Goal: Task Accomplishment & Management: Manage account settings

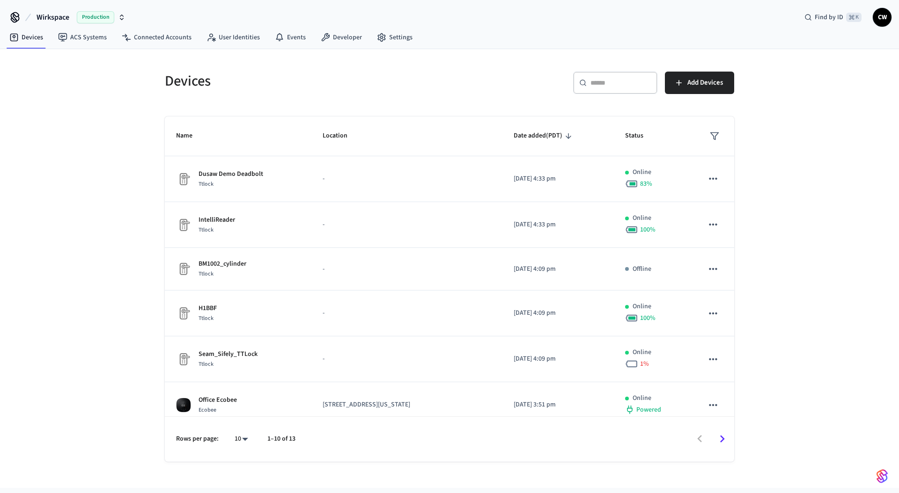
click at [56, 14] on span "Wirkspace" at bounding box center [53, 17] width 33 height 11
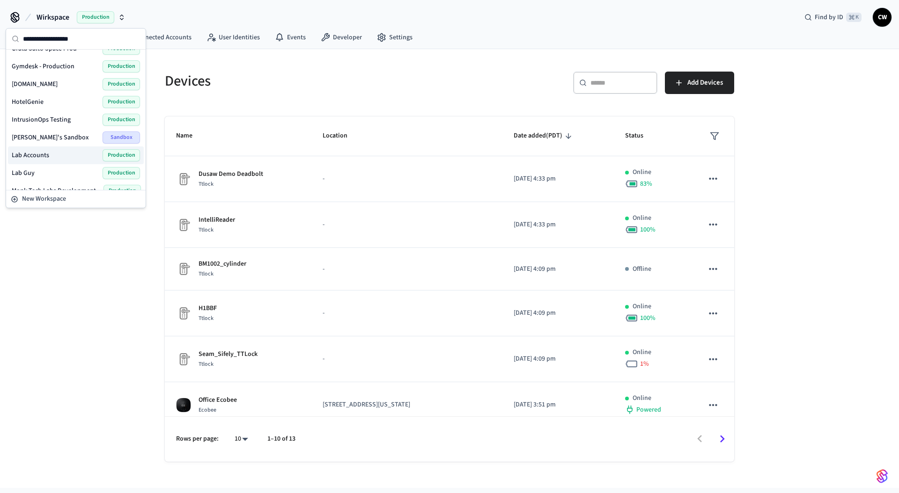
scroll to position [154, 0]
click at [42, 156] on span "Lab Accounts" at bounding box center [30, 154] width 37 height 9
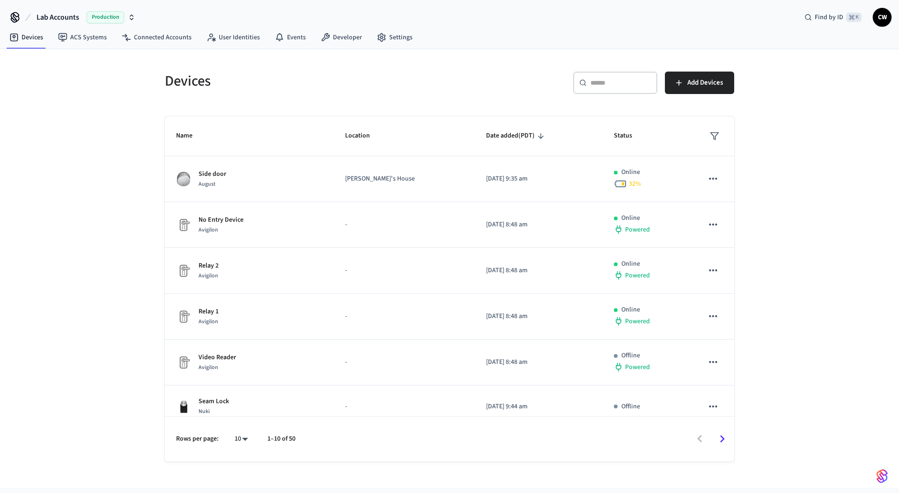
click at [111, 166] on div "Devices ​ ​ Add Devices Name Location Date added (PDT) Status Side door August …" at bounding box center [449, 268] width 899 height 439
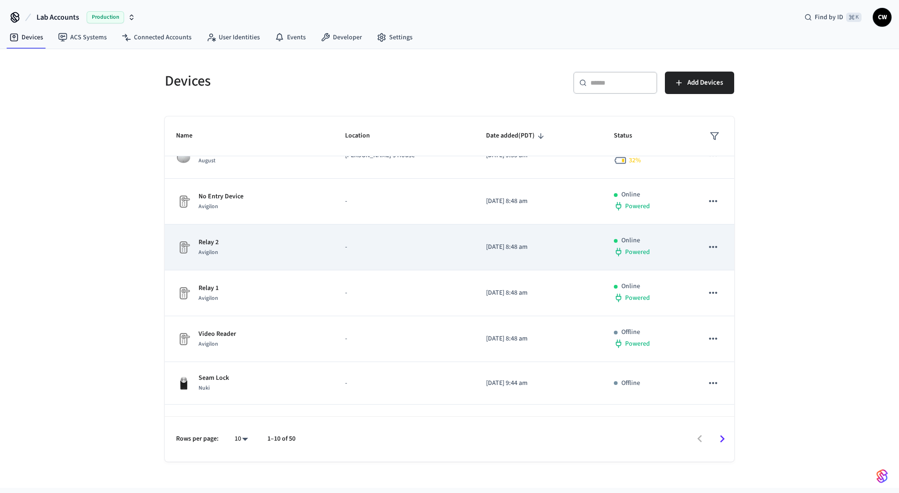
scroll to position [183, 0]
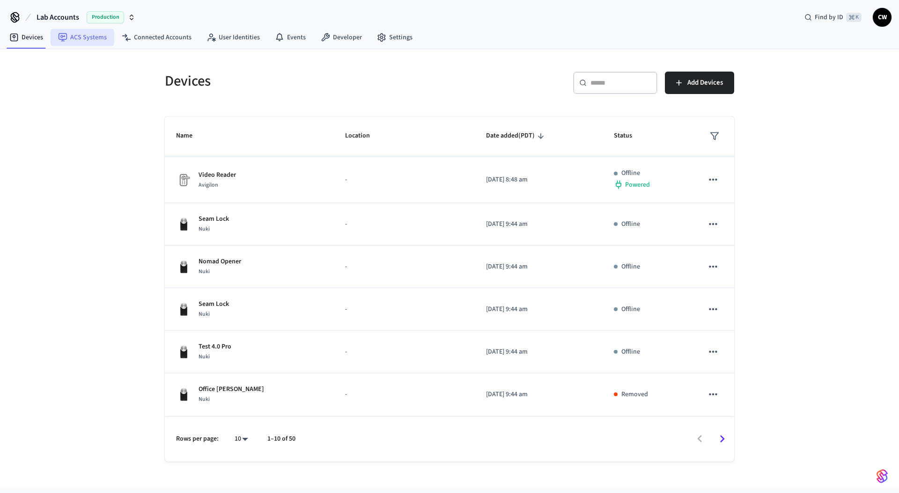
click at [91, 39] on link "ACS Systems" at bounding box center [83, 37] width 64 height 17
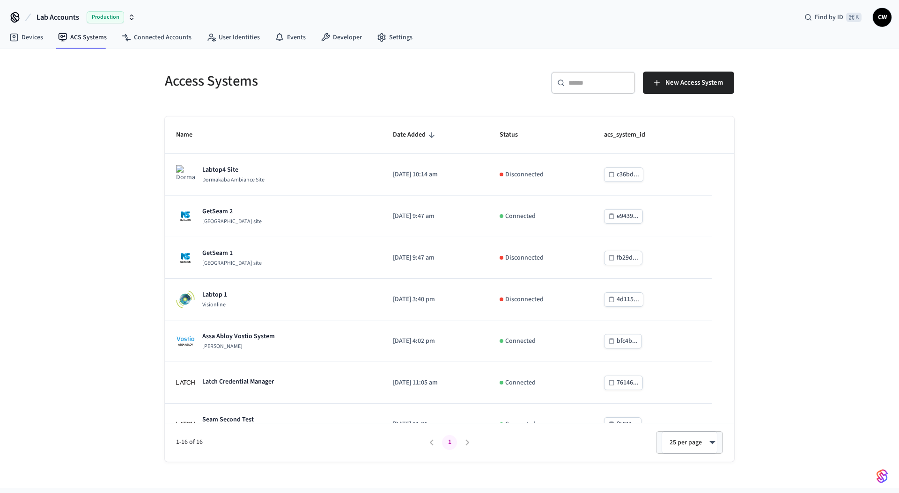
click at [138, 212] on div "Access Systems ​ ​ New Access System Name Date Added Status acs_system_id Labto…" at bounding box center [449, 268] width 899 height 439
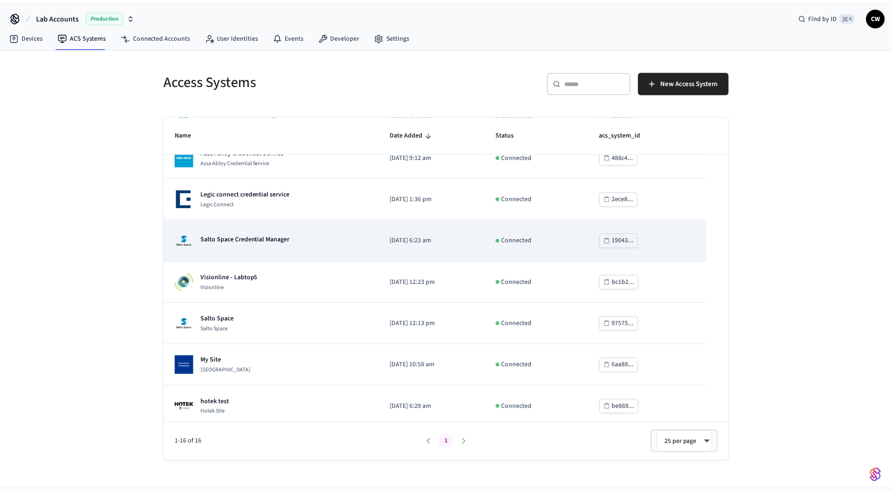
scroll to position [397, 0]
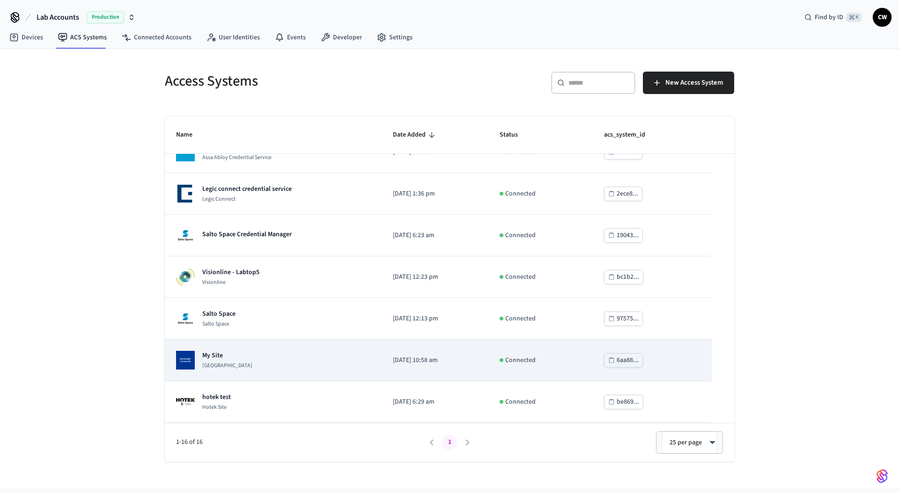
click at [287, 354] on div "My Site Dormakaba Community Site" at bounding box center [273, 360] width 194 height 19
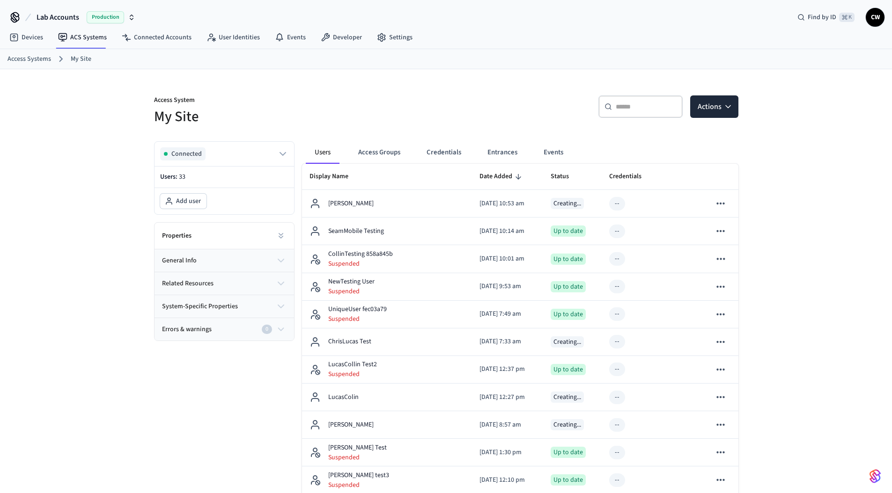
click at [391, 103] on p "Access System" at bounding box center [297, 101] width 286 height 12
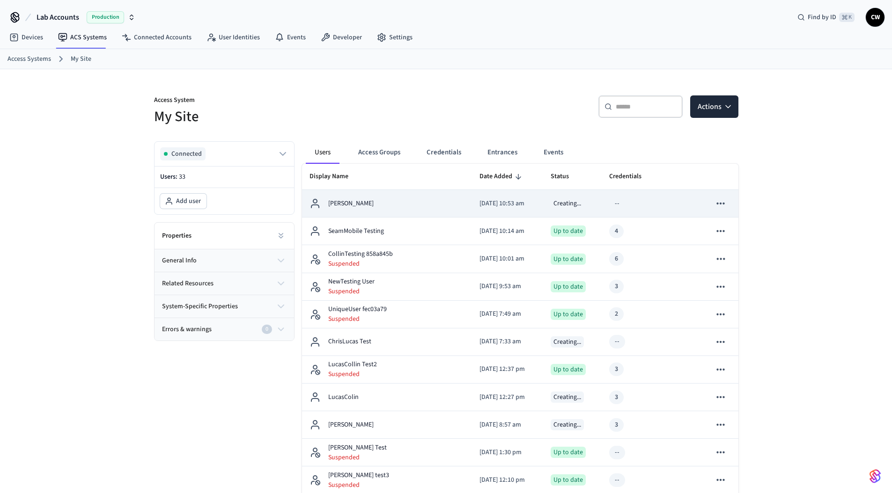
click at [416, 194] on td "Matt Testing" at bounding box center [387, 204] width 170 height 28
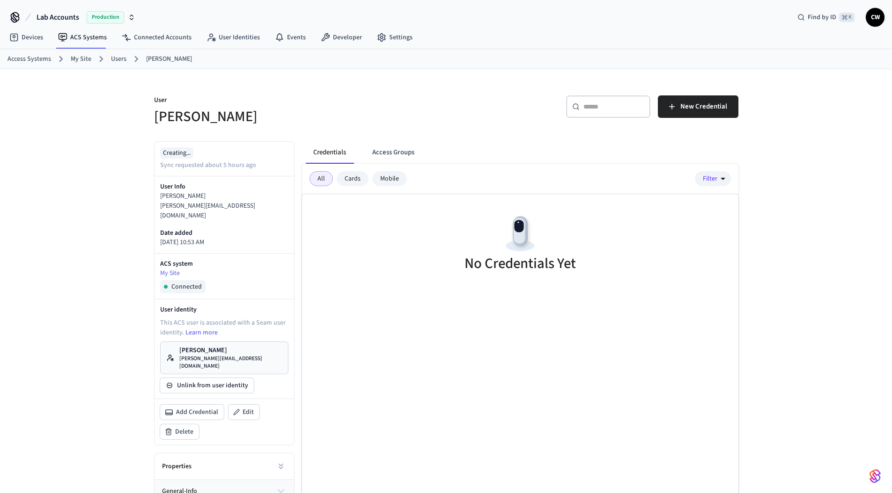
click at [402, 103] on p "User" at bounding box center [297, 101] width 286 height 12
click at [683, 106] on span "New Credential" at bounding box center [703, 107] width 47 height 12
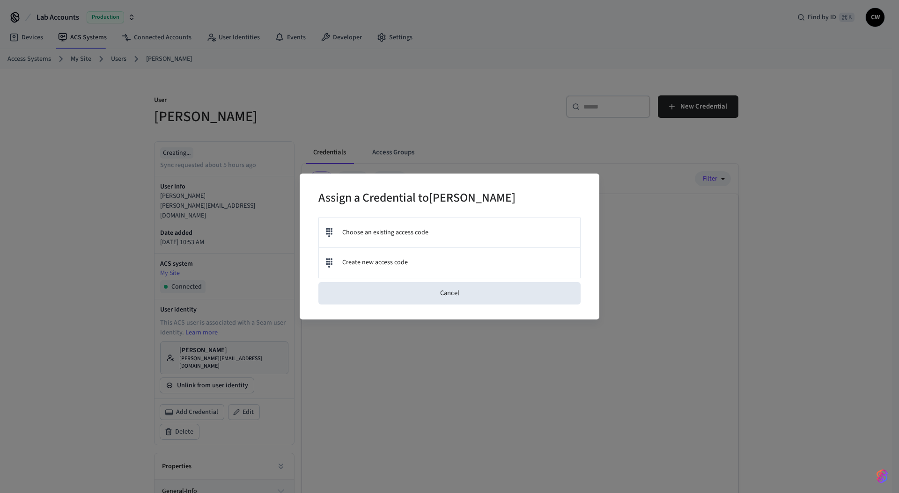
click at [445, 297] on button "Cancel" at bounding box center [449, 293] width 262 height 22
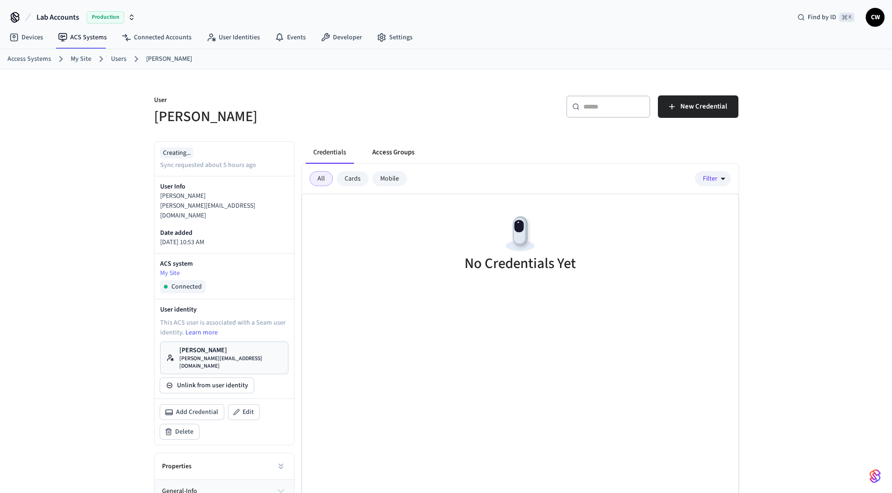
click at [407, 155] on button "Access Groups" at bounding box center [393, 152] width 57 height 22
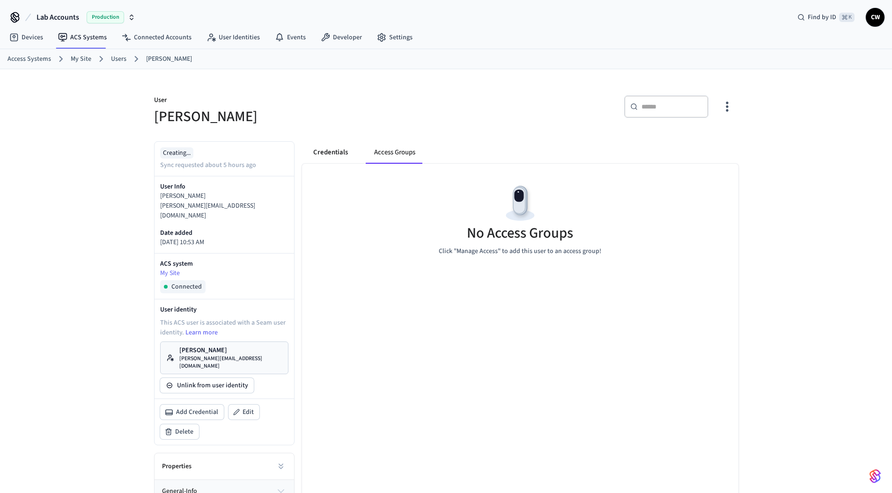
click at [340, 150] on button "Credentials" at bounding box center [331, 152] width 50 height 22
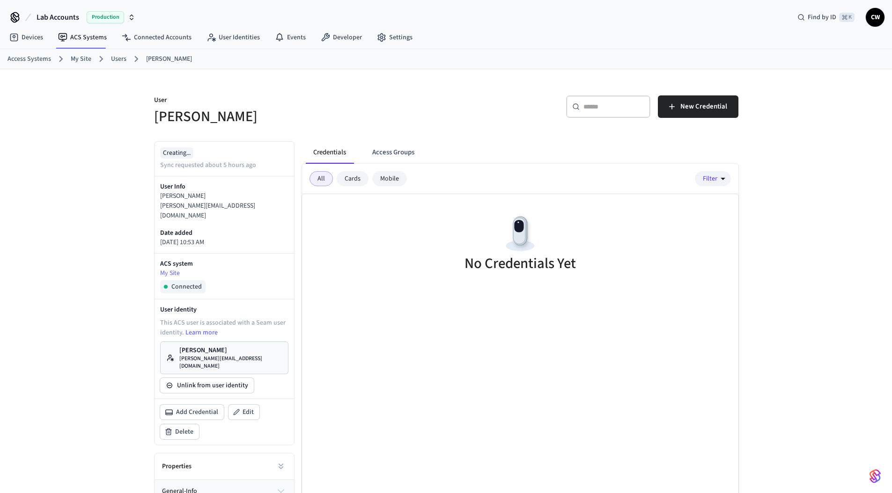
drag, startPoint x: 417, startPoint y: 112, endPoint x: 421, endPoint y: 110, distance: 4.8
click at [417, 112] on h5 "Matt Testing" at bounding box center [297, 116] width 286 height 19
click at [677, 102] on button "New Credential" at bounding box center [698, 106] width 80 height 22
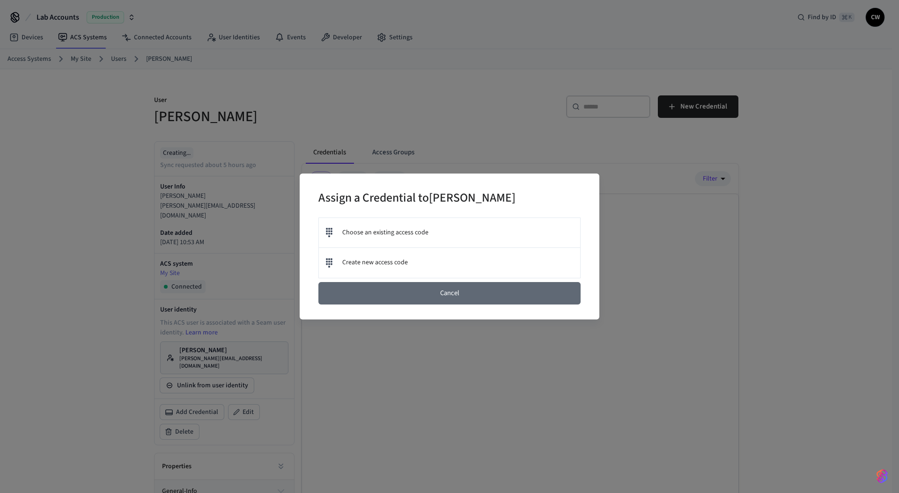
click at [436, 290] on button "Cancel" at bounding box center [449, 293] width 262 height 22
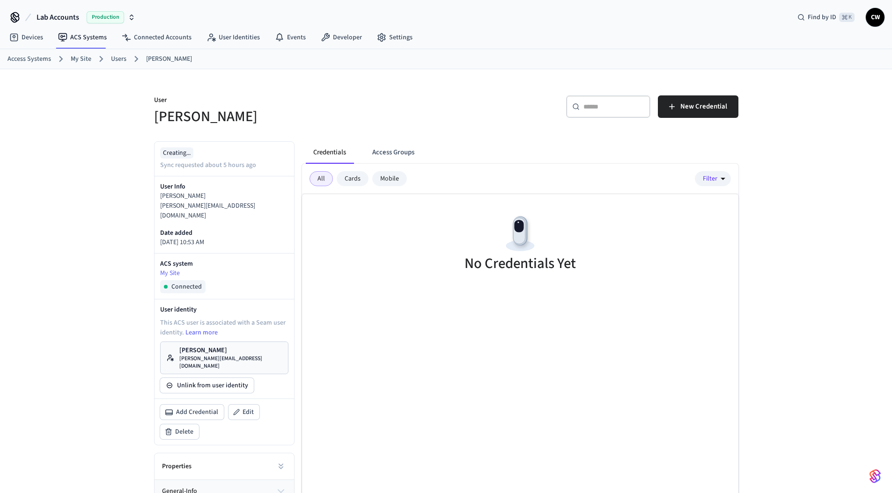
drag, startPoint x: 117, startPoint y: 62, endPoint x: 128, endPoint y: 65, distance: 11.5
click at [117, 62] on link "Users" at bounding box center [118, 59] width 15 height 10
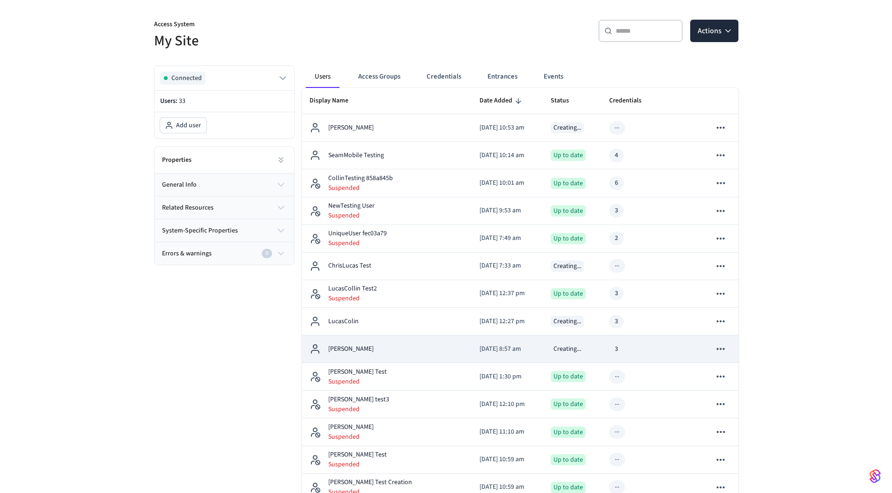
scroll to position [124, 0]
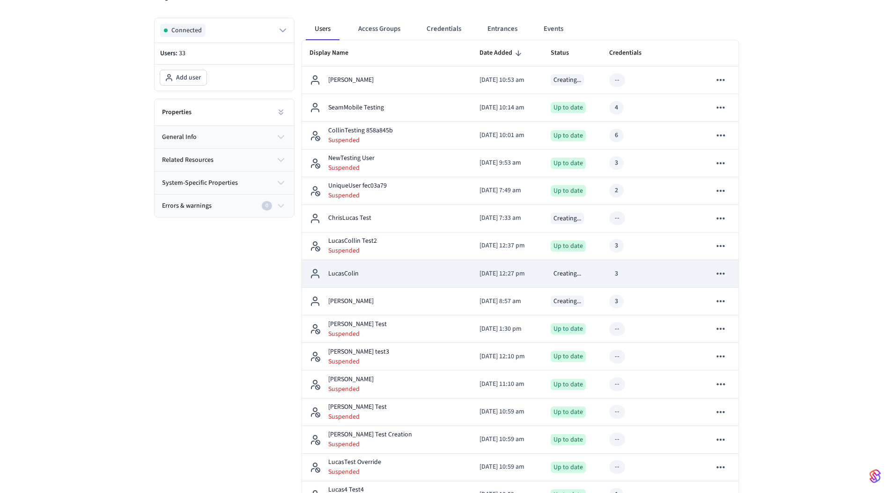
click at [394, 276] on div "LucasColin" at bounding box center [386, 273] width 155 height 11
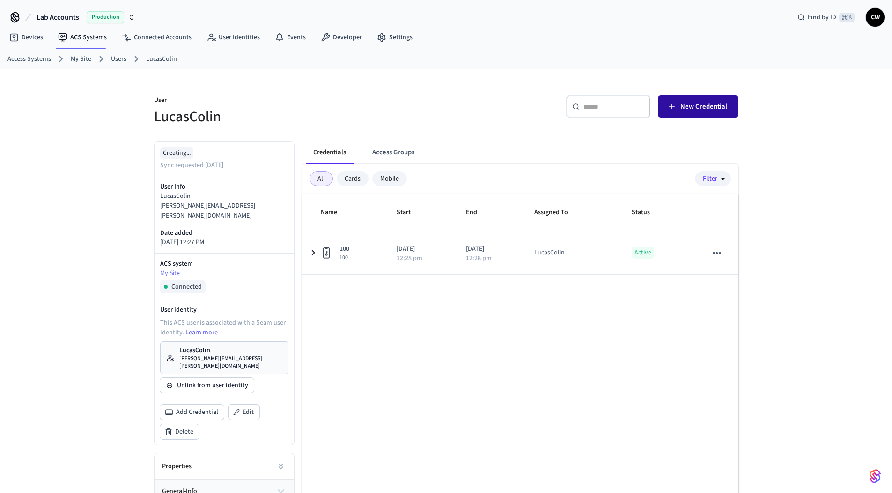
click at [687, 110] on span "New Credential" at bounding box center [703, 107] width 47 height 12
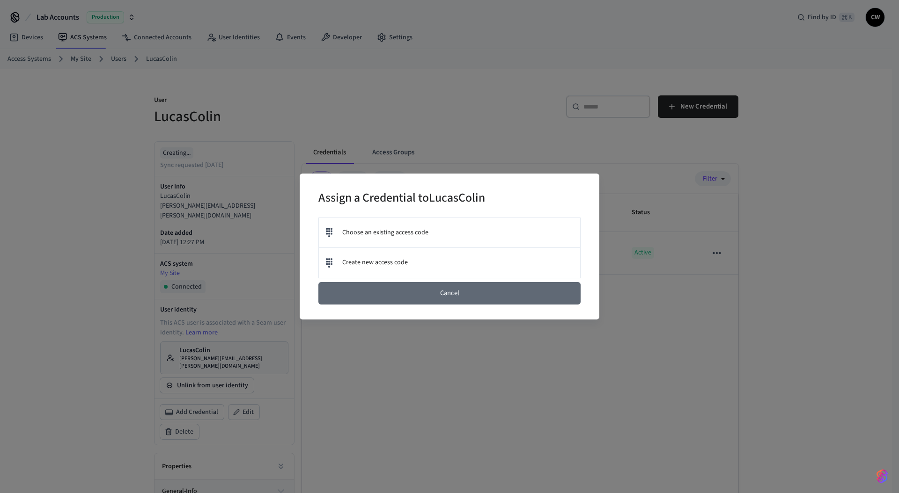
click at [470, 296] on button "Cancel" at bounding box center [449, 293] width 262 height 22
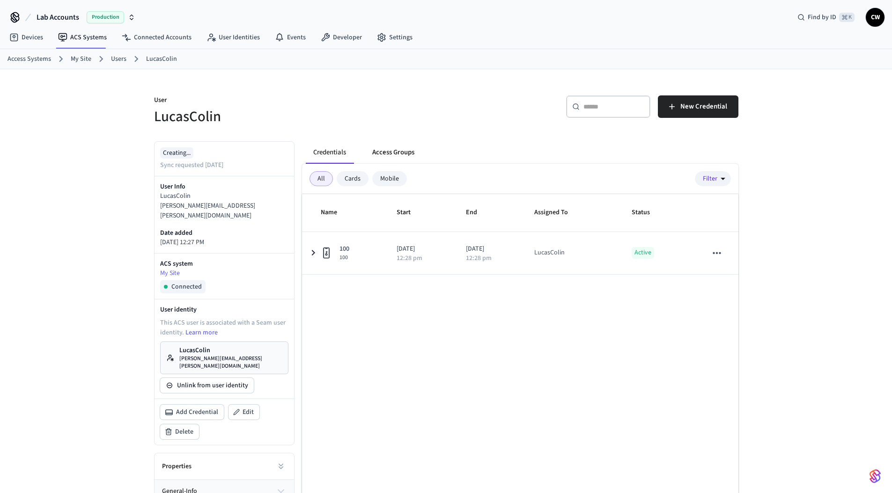
click at [397, 155] on button "Access Groups" at bounding box center [393, 152] width 57 height 22
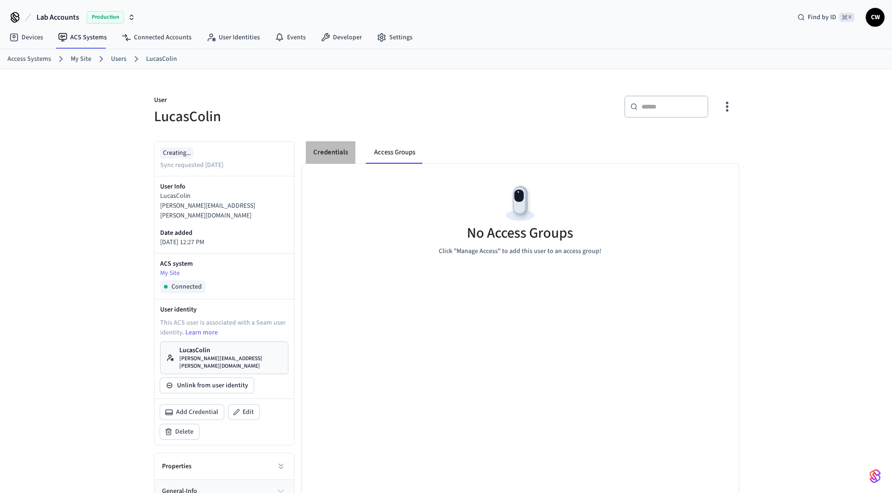
click at [311, 149] on button "Credentials" at bounding box center [331, 152] width 50 height 22
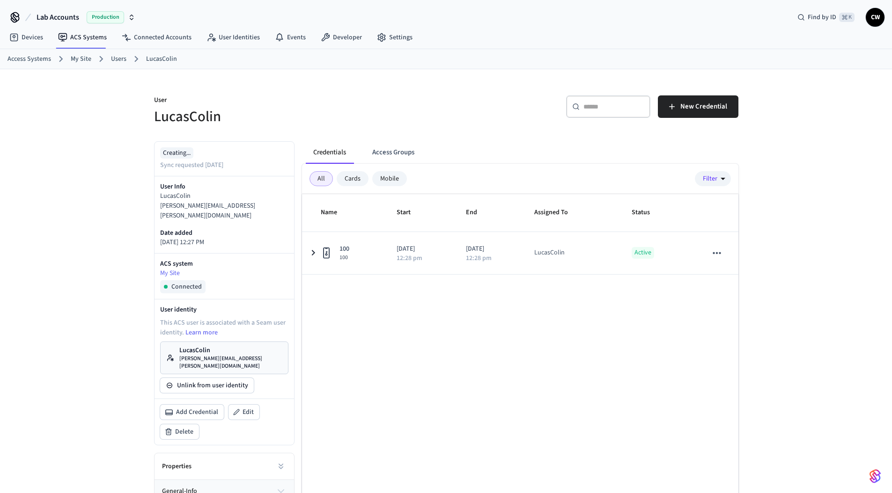
click at [370, 112] on h5 "LucasColin" at bounding box center [297, 116] width 286 height 19
click at [697, 109] on span "New Credential" at bounding box center [703, 107] width 47 height 12
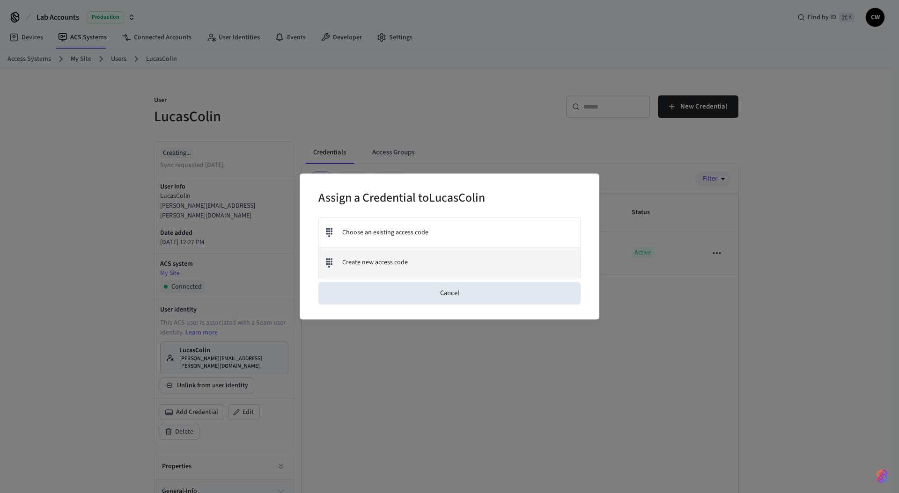
click at [452, 262] on div "Create new access code" at bounding box center [449, 263] width 261 height 30
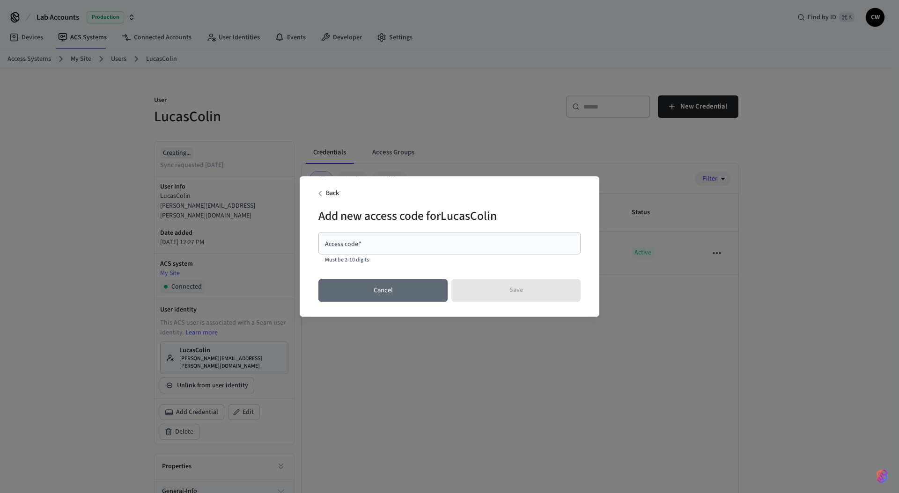
click at [384, 284] on button "Cancel" at bounding box center [382, 290] width 129 height 22
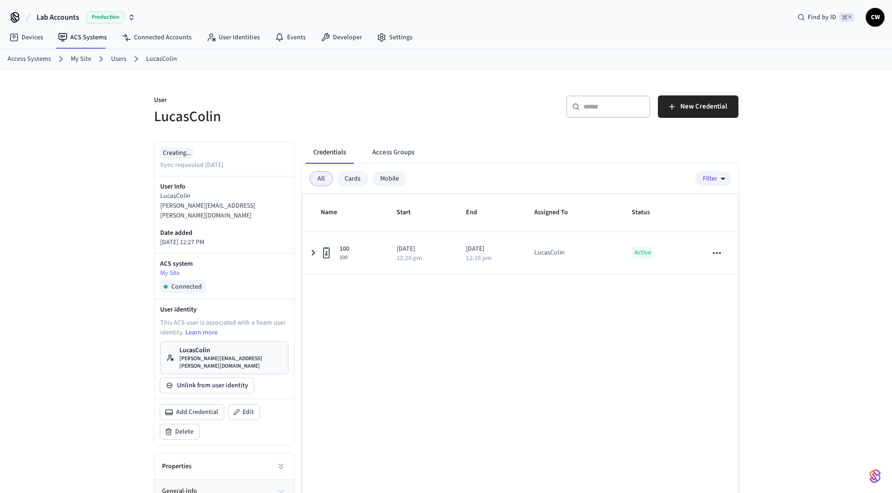
click at [397, 330] on div "Name Start End Assigned To Status 100 100 2025/09/02 12:28 pm 2025/09/04 12:28 …" at bounding box center [520, 366] width 436 height 345
click at [273, 112] on h5 "LucasColin" at bounding box center [297, 116] width 286 height 19
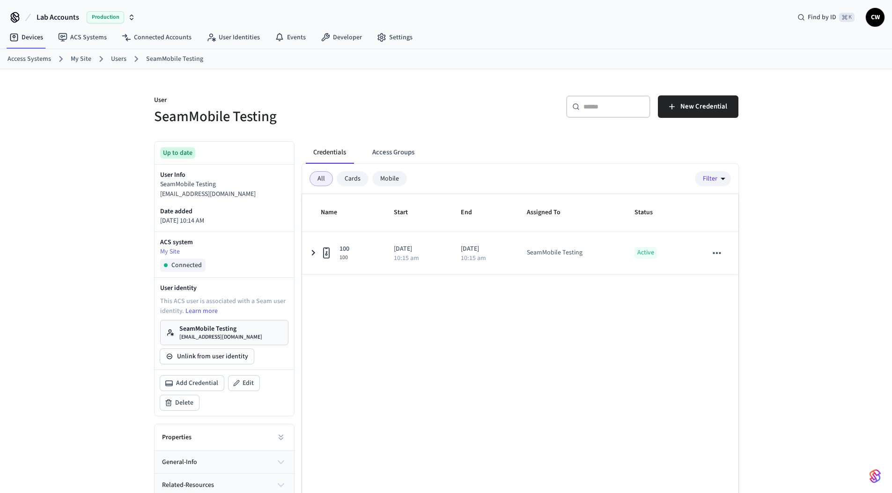
click at [437, 113] on h5 "SeamMobile Testing" at bounding box center [297, 116] width 286 height 19
click at [397, 148] on button "Access Groups" at bounding box center [393, 152] width 57 height 22
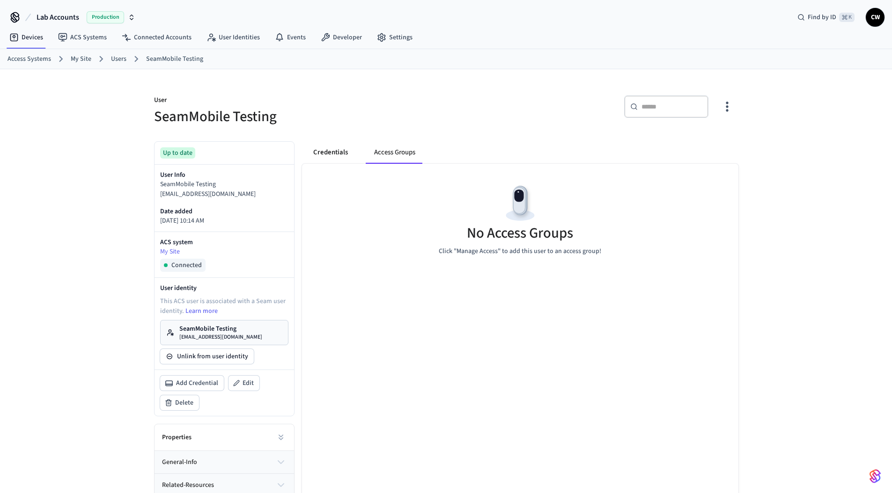
click at [341, 151] on button "Credentials" at bounding box center [331, 152] width 50 height 22
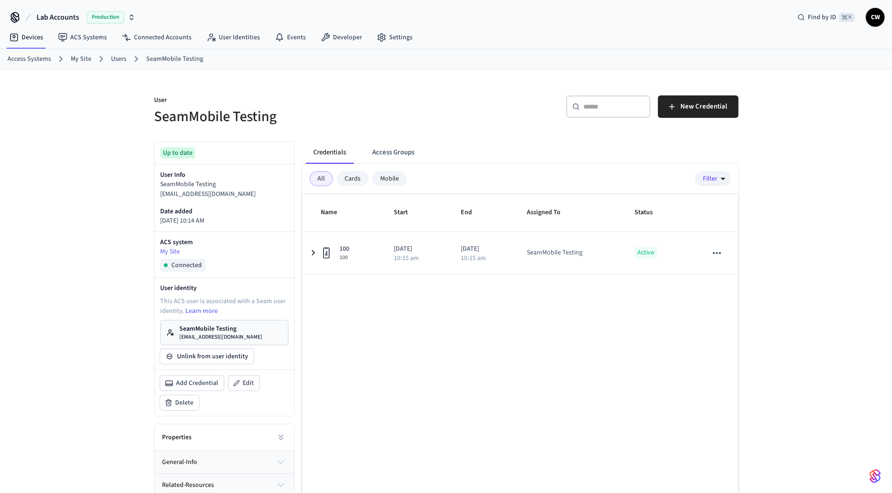
click at [456, 130] on div "User SeamMobile Testing ​ ​ New Credential Up to date User Info SeamMobile Test…" at bounding box center [445, 306] width 599 height 474
click at [687, 112] on span "New Credential" at bounding box center [703, 107] width 47 height 12
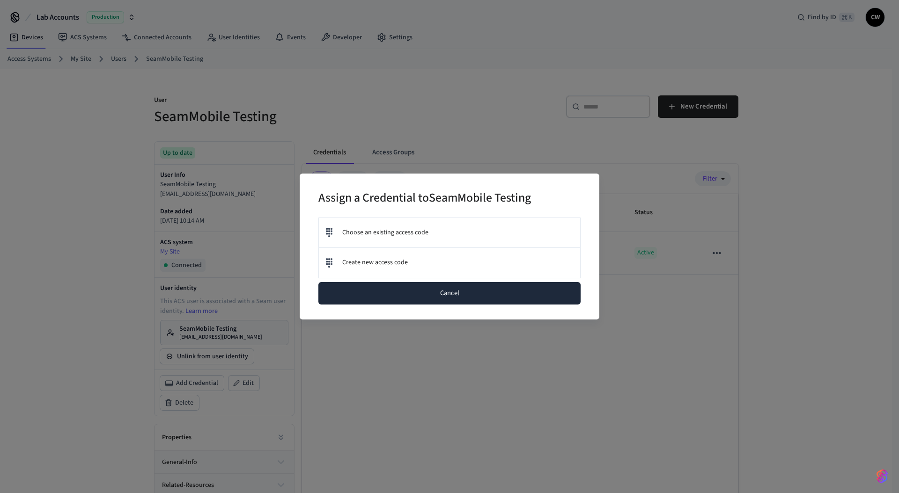
click at [491, 291] on button "Cancel" at bounding box center [449, 293] width 262 height 22
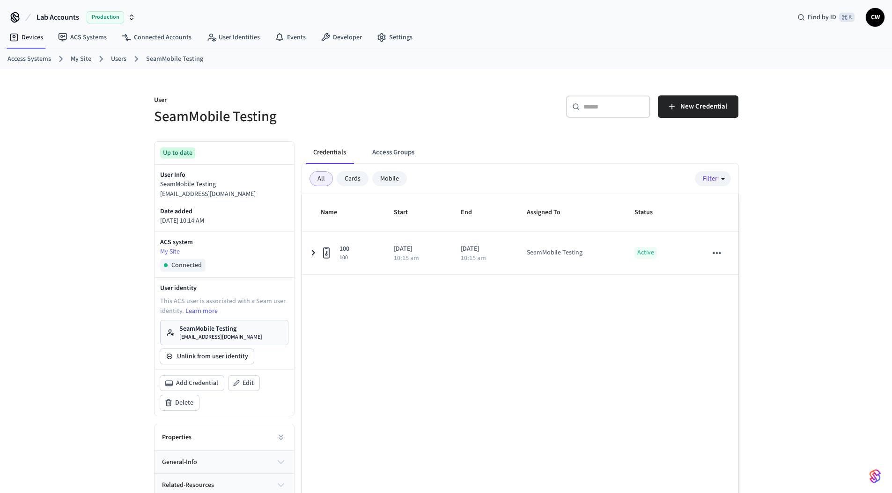
click at [471, 106] on div "​ ​ New Credential" at bounding box center [595, 110] width 286 height 30
click at [111, 317] on div "User SeamMobile Testing ​ ​ New Credential Up to date User Info SeamMobile Test…" at bounding box center [446, 306] width 892 height 474
drag, startPoint x: 154, startPoint y: 95, endPoint x: 302, endPoint y: 111, distance: 148.7
click at [302, 111] on div "User SeamMobile Testing" at bounding box center [292, 105] width 298 height 42
click at [302, 111] on h5 "SeamMobile Testing" at bounding box center [297, 116] width 286 height 19
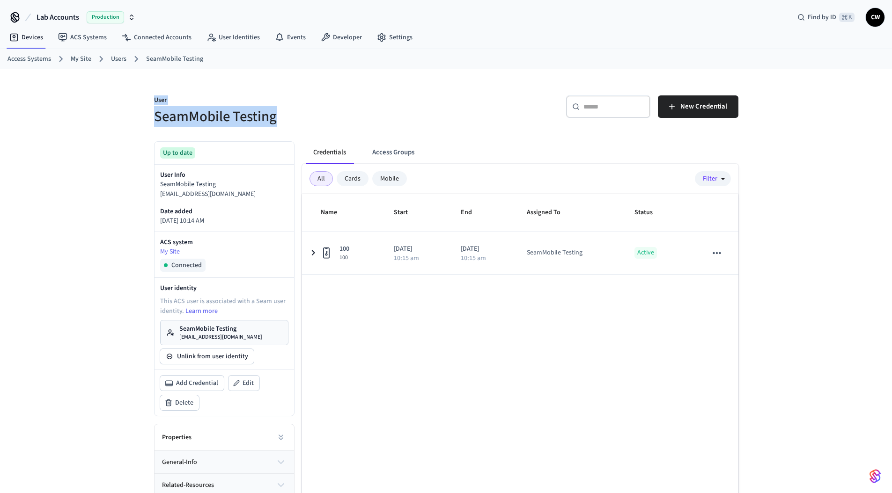
drag, startPoint x: 290, startPoint y: 117, endPoint x: 126, endPoint y: 83, distance: 167.2
click at [126, 83] on div "User SeamMobile Testing ​ ​ New Credential Up to date User Info SeamMobile Test…" at bounding box center [446, 306] width 892 height 474
drag, startPoint x: 152, startPoint y: 99, endPoint x: 273, endPoint y: 115, distance: 122.2
click at [273, 115] on div "User SeamMobile Testing" at bounding box center [292, 105] width 298 height 42
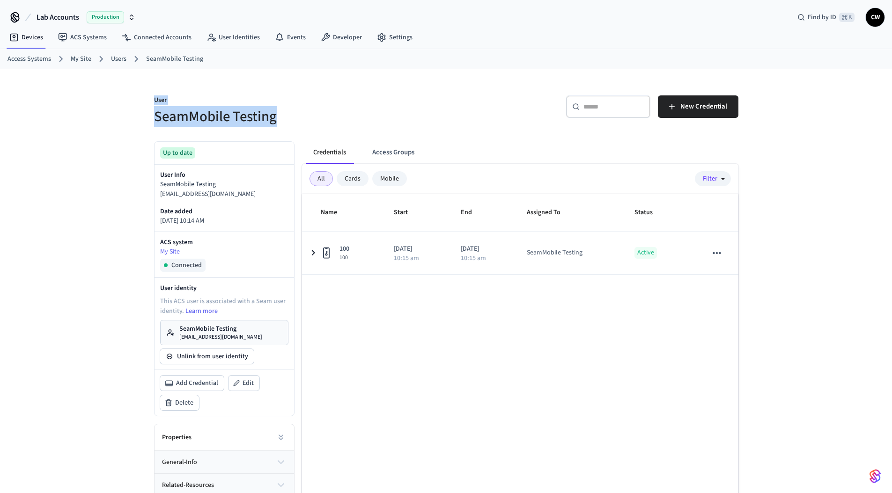
click at [273, 115] on h5 "SeamMobile Testing" at bounding box center [297, 116] width 286 height 19
click at [111, 163] on div "User SeamMobile Testing ​ ​ New Credential Up to date User Info SeamMobile Test…" at bounding box center [446, 306] width 892 height 474
click at [129, 161] on div "User SeamMobile Testing ​ ​ New Credential Up to date User Info SeamMobile Test…" at bounding box center [446, 306] width 892 height 474
click at [117, 115] on div "User SeamMobile Testing ​ ​ New Credential Up to date User Info SeamMobile Test…" at bounding box center [446, 306] width 892 height 474
click at [468, 129] on div "User SeamMobile Testing ​ ​ New Credential Up to date User Info SeamMobile Test…" at bounding box center [445, 306] width 599 height 474
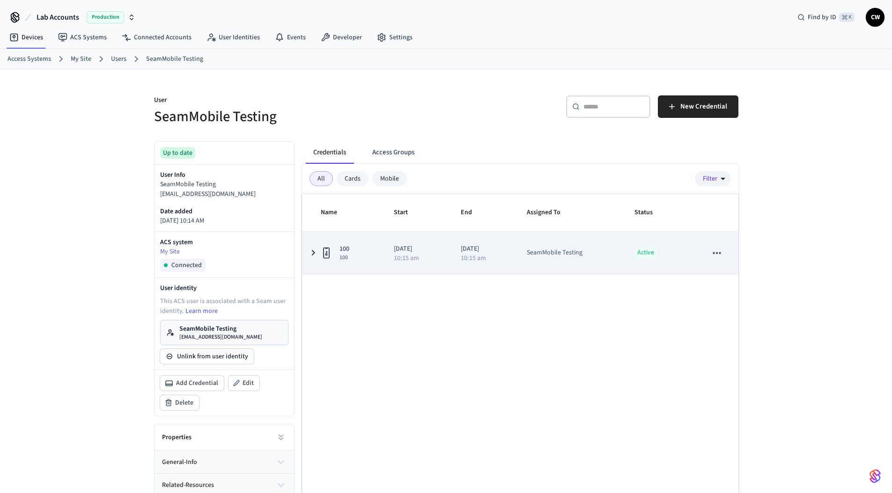
click at [495, 259] on div "10:15 am" at bounding box center [482, 258] width 44 height 7
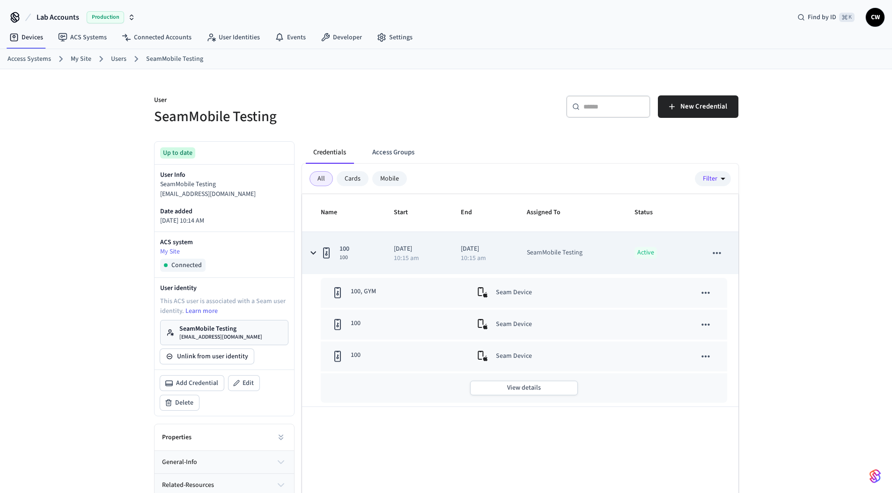
click at [451, 254] on td "[DATE] 10:15 am" at bounding box center [482, 253] width 66 height 42
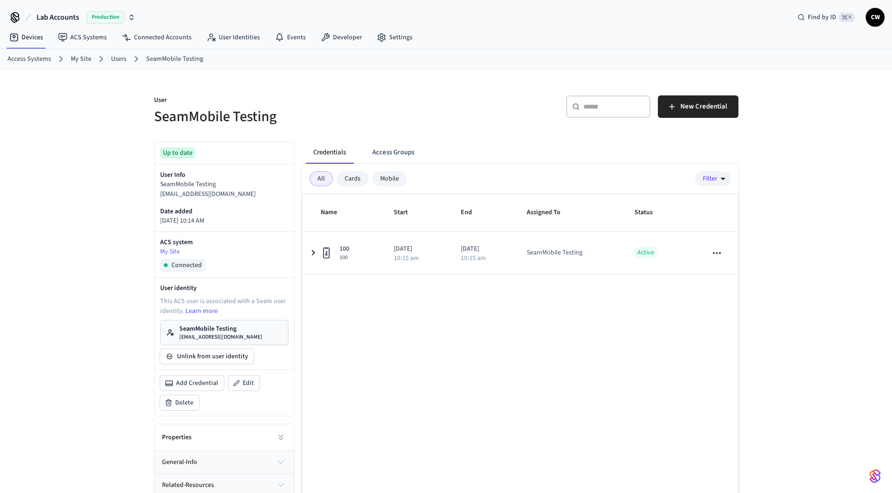
click at [412, 94] on div "User SeamMobile Testing" at bounding box center [292, 105] width 298 height 42
click at [404, 153] on button "Access Groups" at bounding box center [393, 152] width 57 height 22
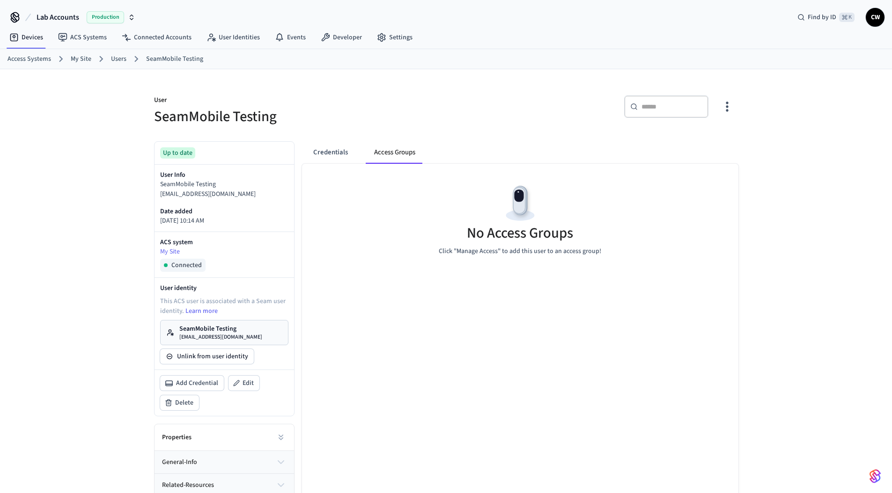
click at [726, 110] on icon "button" at bounding box center [726, 107] width 2 height 10
click at [690, 146] on li "Manage Access" at bounding box center [702, 145] width 56 height 25
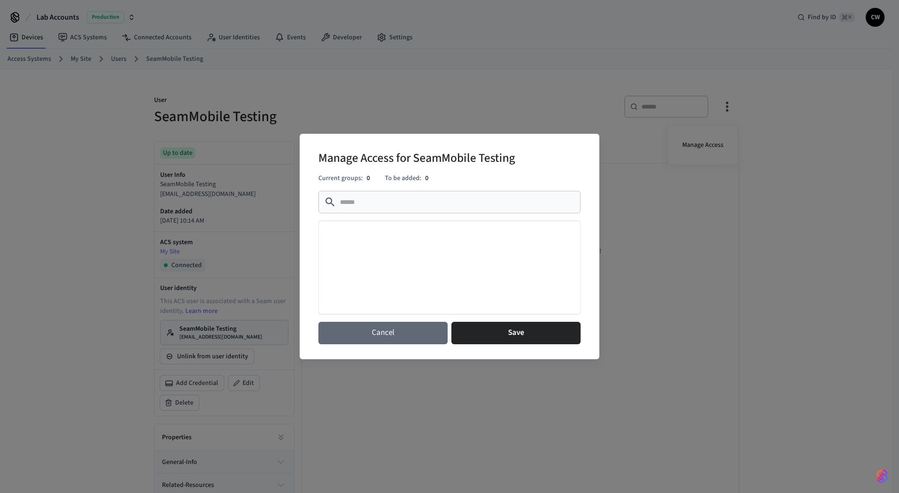
click at [390, 336] on button "Cancel" at bounding box center [382, 333] width 129 height 22
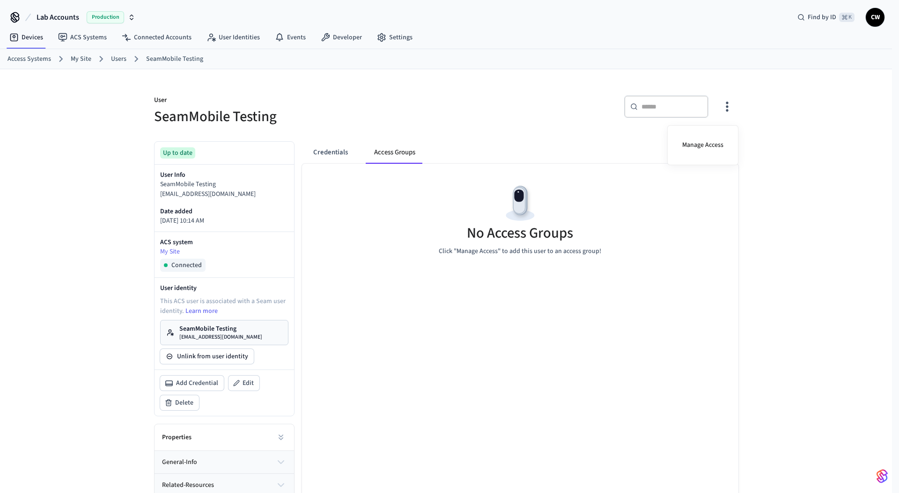
click at [387, 121] on div at bounding box center [449, 246] width 899 height 493
click at [81, 40] on link "ACS Systems" at bounding box center [83, 37] width 64 height 17
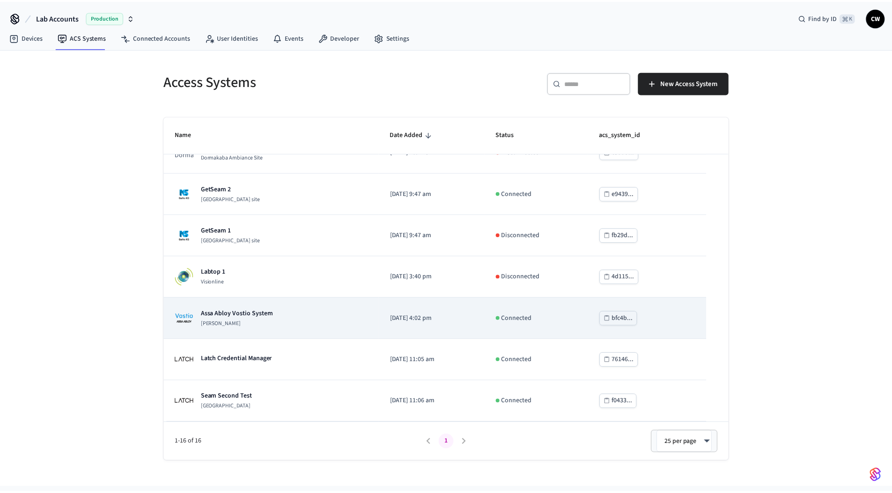
scroll to position [23, 0]
click at [313, 324] on div "[PERSON_NAME] System [PERSON_NAME]" at bounding box center [273, 318] width 194 height 19
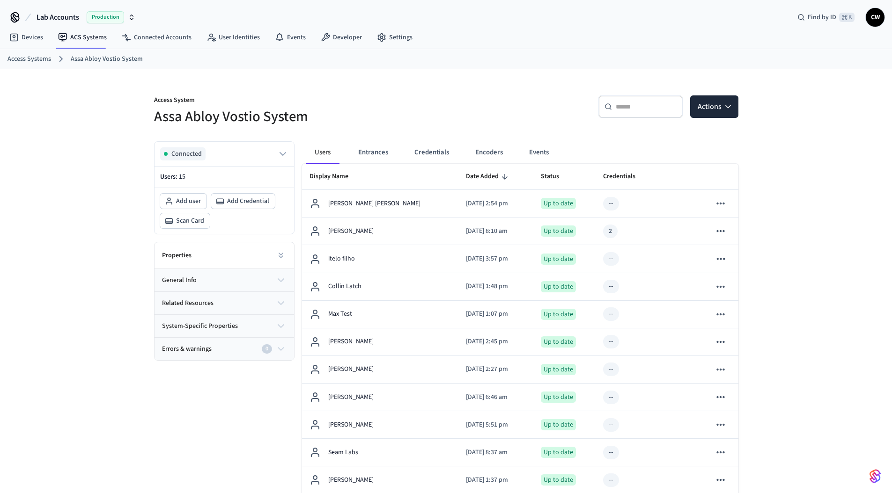
click at [169, 418] on div "Connected Users: 15 Add user Add Credential Scan Card Properties general info r…" at bounding box center [220, 399] width 148 height 530
click at [273, 385] on div "Connected Users: 15 Add user Add Credential Scan Card Properties general info r…" at bounding box center [220, 399] width 148 height 530
click at [544, 67] on div "Access Systems [PERSON_NAME] System" at bounding box center [446, 59] width 892 height 20
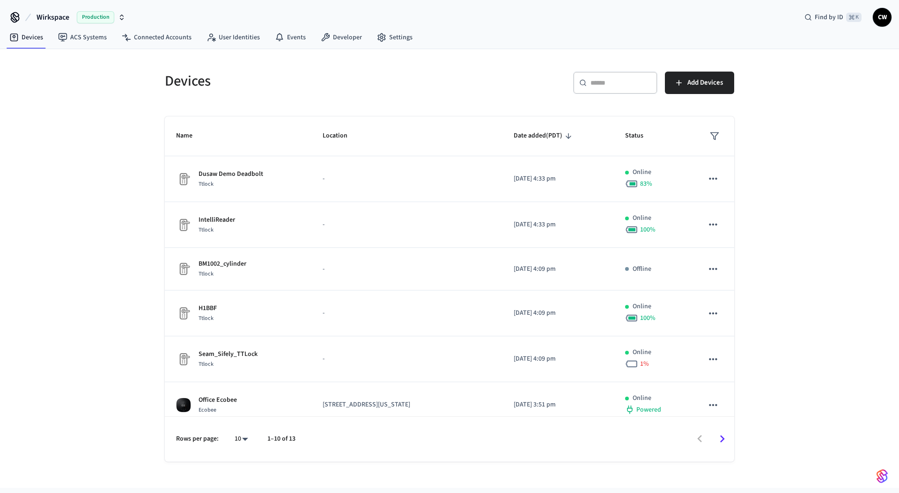
click at [55, 19] on span "Wirkspace" at bounding box center [53, 17] width 33 height 11
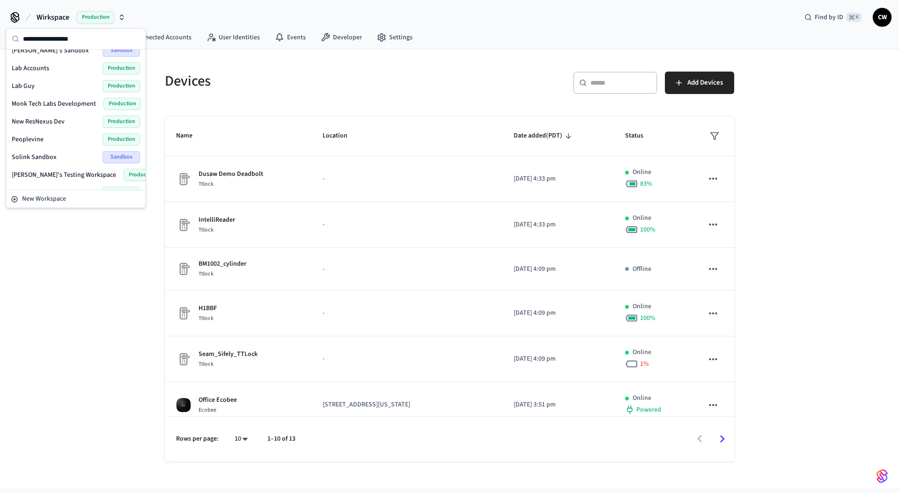
scroll to position [239, 0]
click at [46, 73] on span "Lab Accounts" at bounding box center [30, 70] width 37 height 9
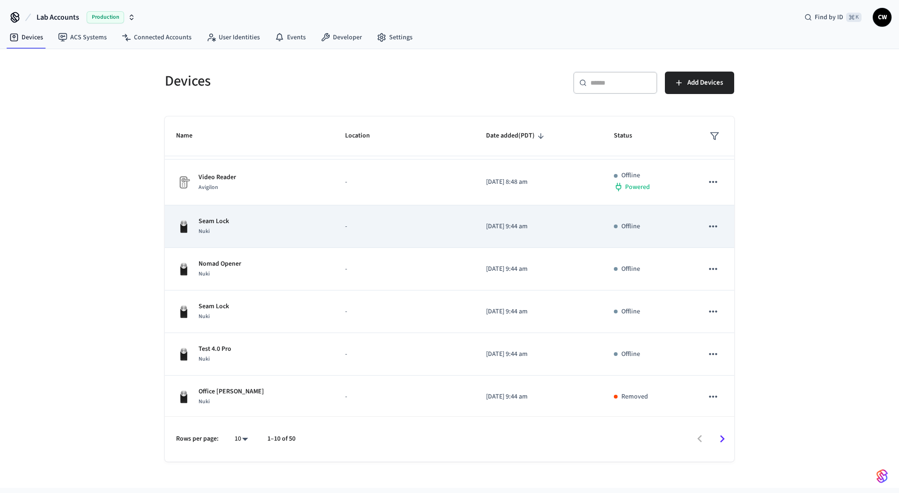
scroll to position [183, 0]
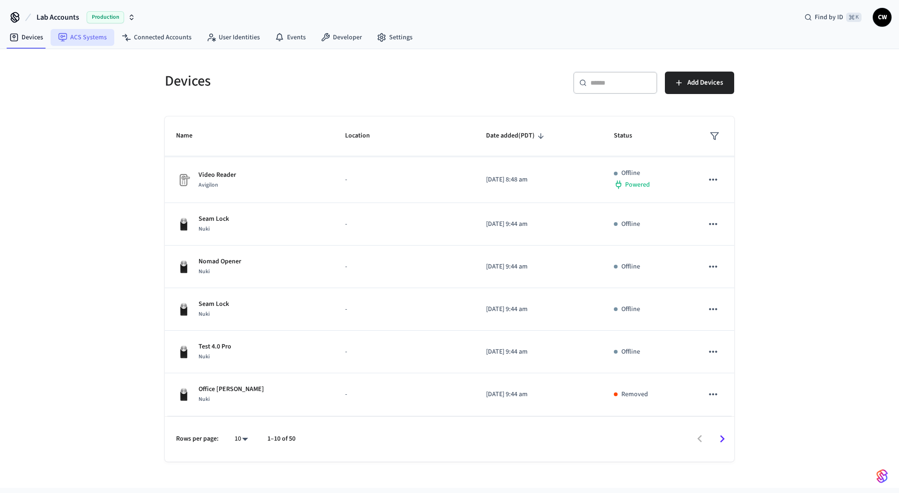
click at [82, 40] on link "ACS Systems" at bounding box center [83, 37] width 64 height 17
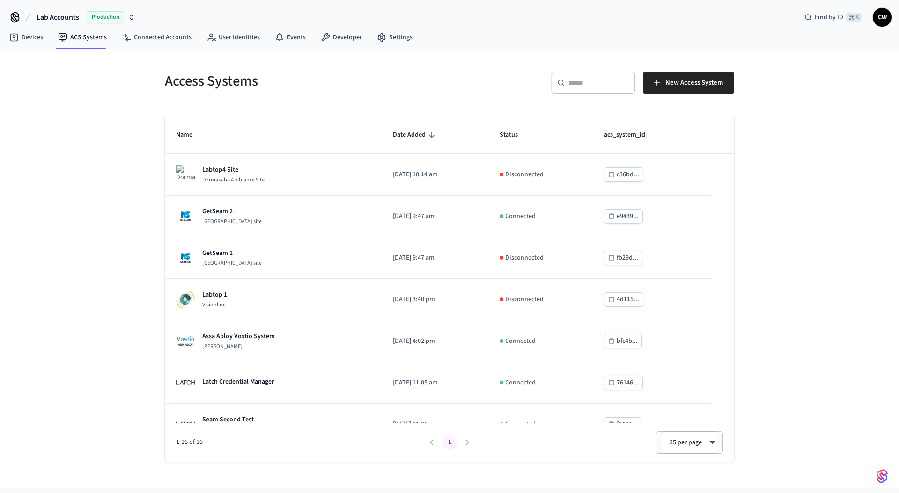
click at [144, 265] on div "Access Systems ​ ​ New Access System Name Date Added Status acs_system_id Labto…" at bounding box center [449, 268] width 899 height 439
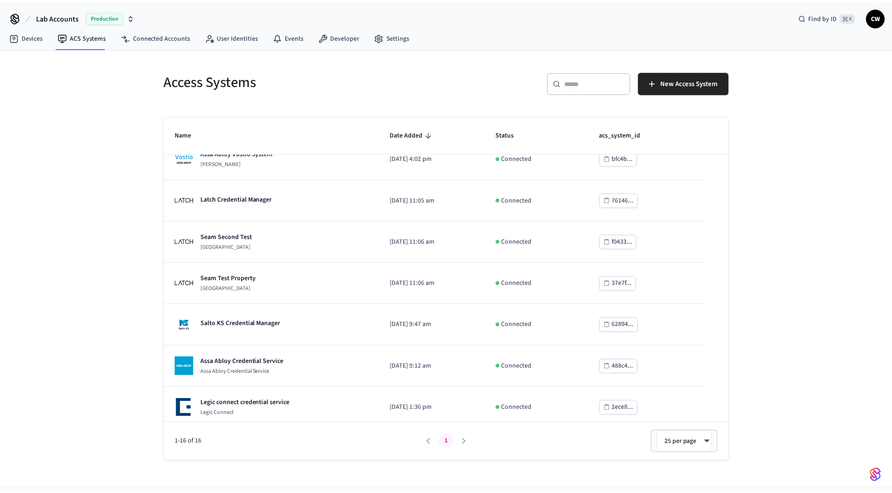
scroll to position [397, 0]
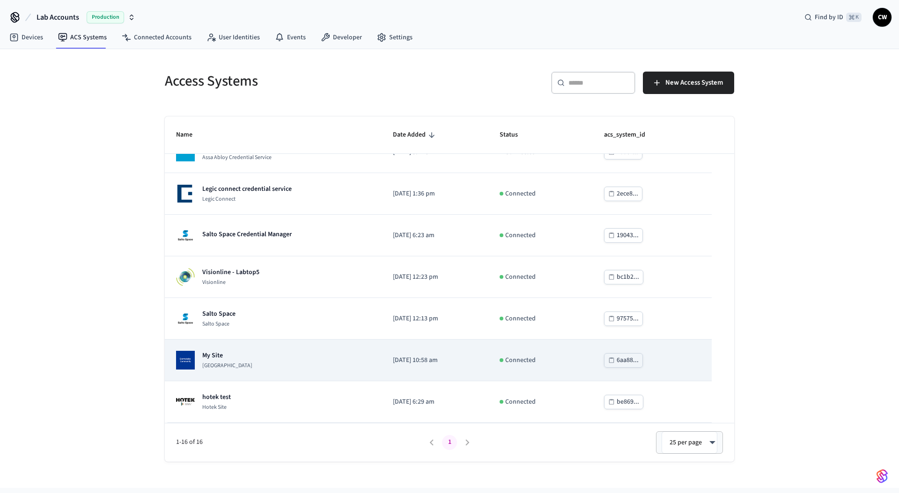
click at [279, 371] on td "My Site Dormakaba Community Site" at bounding box center [273, 361] width 217 height 42
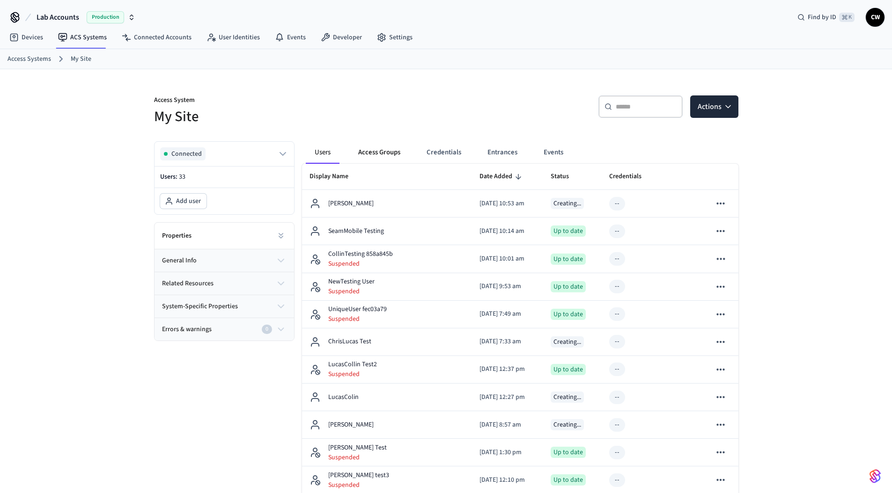
click at [378, 154] on button "Access Groups" at bounding box center [379, 152] width 57 height 22
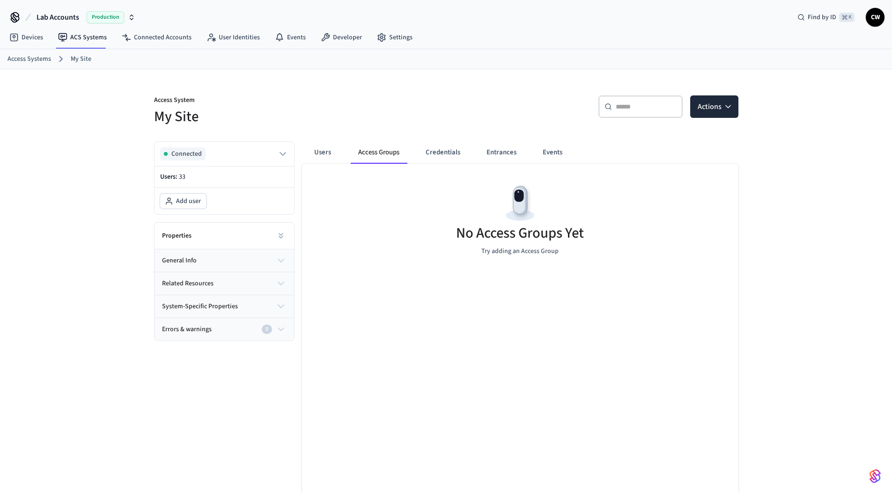
drag, startPoint x: 396, startPoint y: 128, endPoint x: 407, endPoint y: 127, distance: 10.8
click at [396, 127] on div "Access System My Site ​ ​ Actions Connected Users: 33 Add user Properties gener…" at bounding box center [445, 289] width 599 height 440
click at [717, 115] on button "Actions" at bounding box center [714, 106] width 48 height 22
click at [717, 111] on button "Actions" at bounding box center [714, 106] width 48 height 22
click at [426, 149] on button "Credentials" at bounding box center [443, 152] width 50 height 22
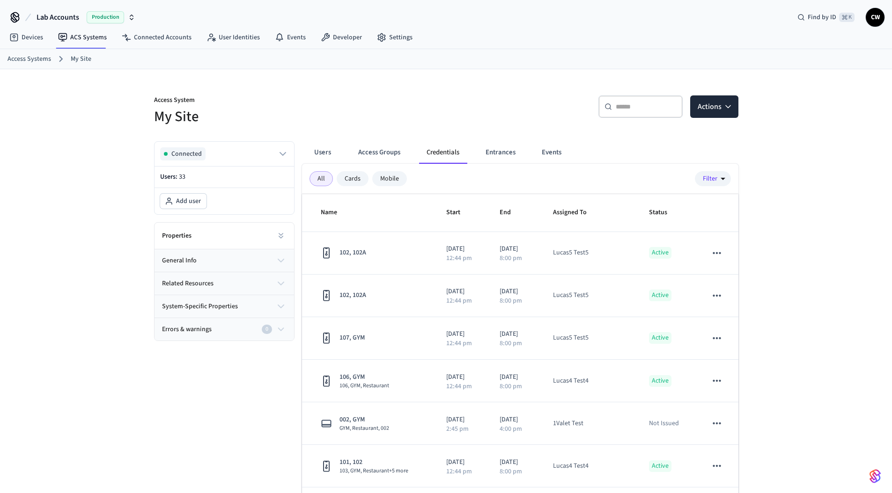
click at [501, 152] on button "Entrances" at bounding box center [500, 152] width 45 height 22
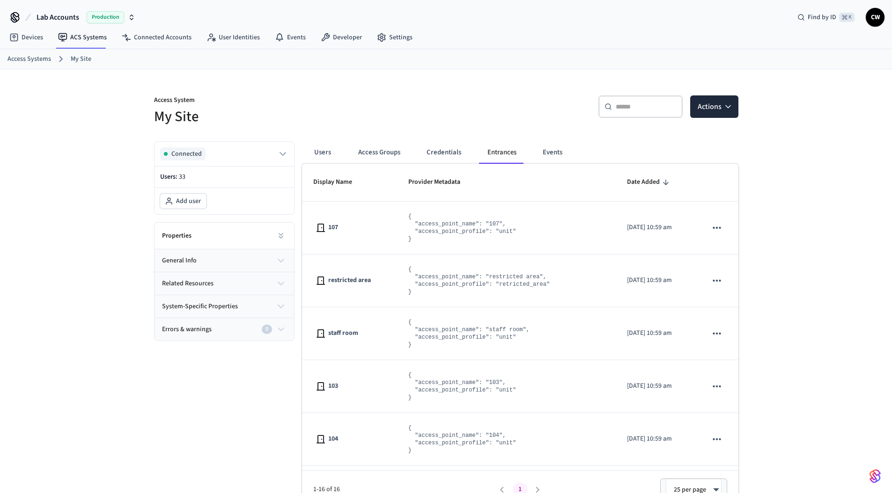
click at [500, 154] on button "Entrances" at bounding box center [502, 152] width 44 height 22
click at [344, 119] on h5 "My Site" at bounding box center [297, 116] width 286 height 19
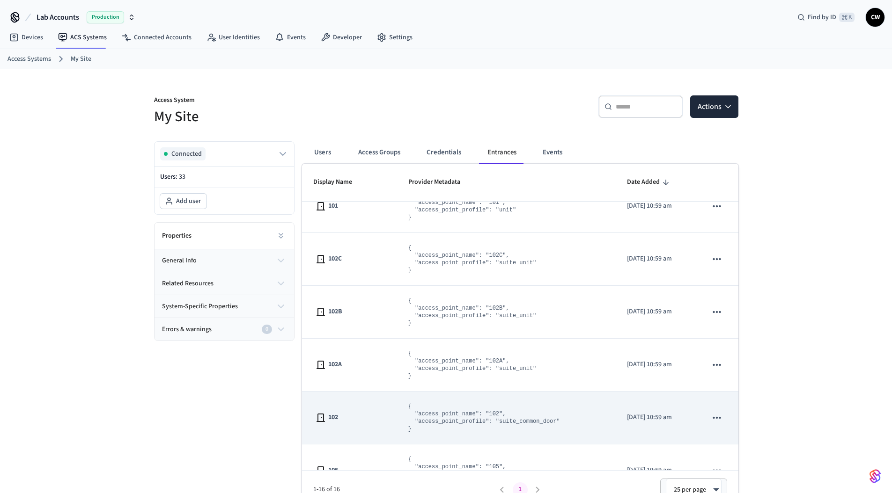
scroll to position [577, 0]
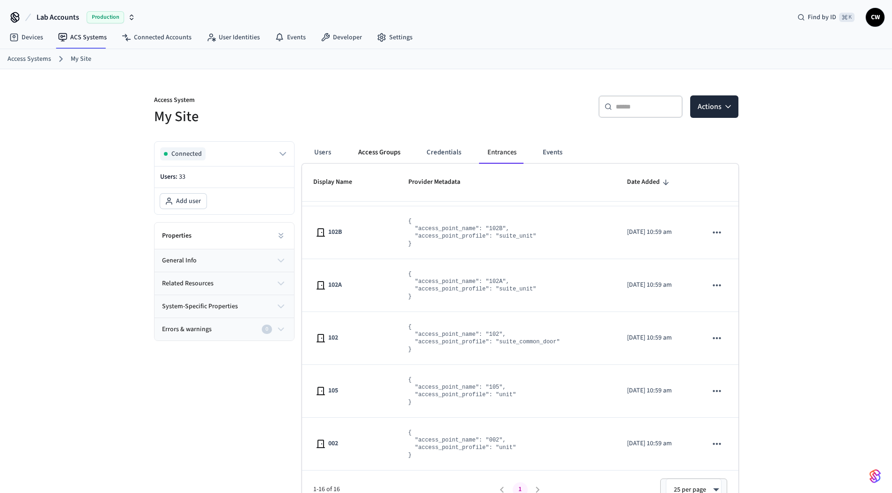
click at [371, 149] on button "Access Groups" at bounding box center [379, 152] width 57 height 22
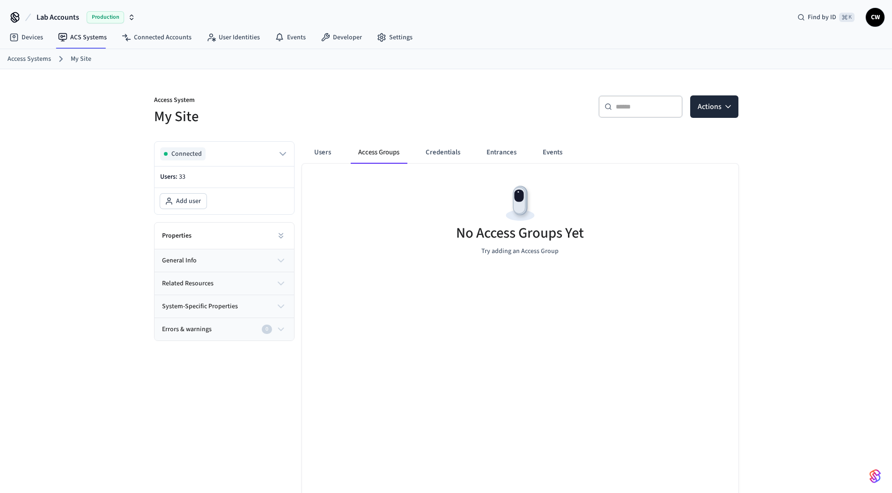
click at [384, 100] on p "Access System" at bounding box center [297, 101] width 286 height 12
click at [440, 86] on div "​ ​ Actions" at bounding box center [589, 105] width 298 height 42
click at [371, 102] on p "Access System" at bounding box center [297, 101] width 286 height 12
